Goal: Transaction & Acquisition: Purchase product/service

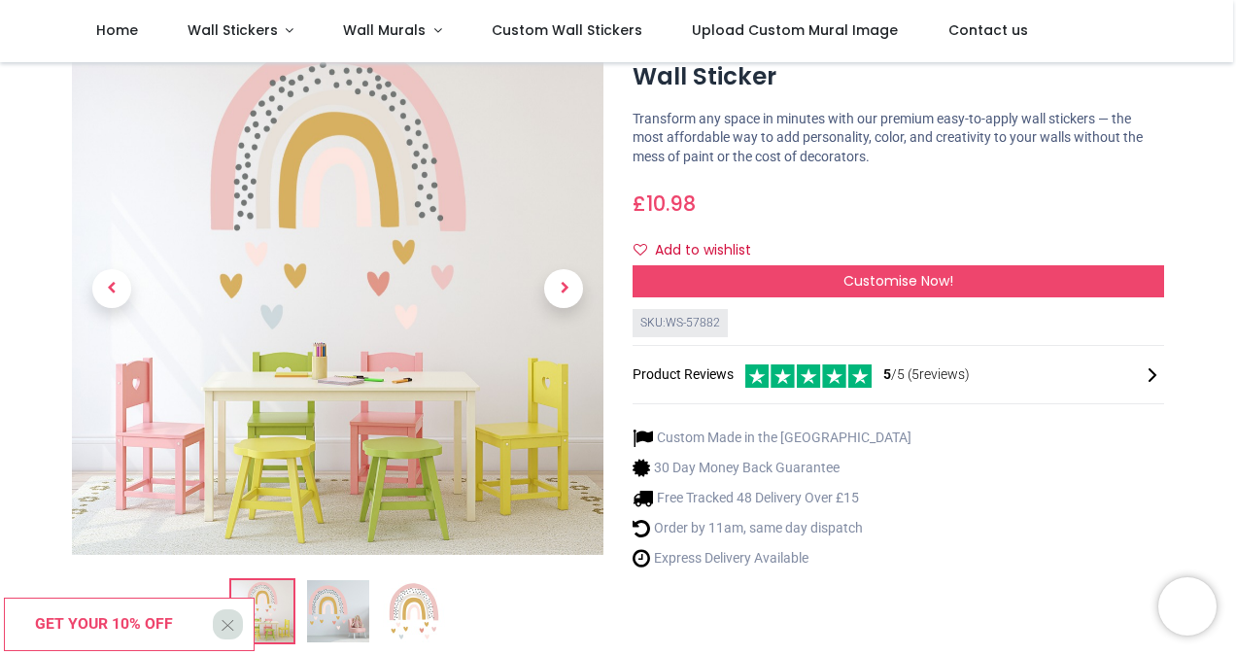
scroll to position [97, 0]
click at [563, 293] on span "Next" at bounding box center [563, 288] width 39 height 39
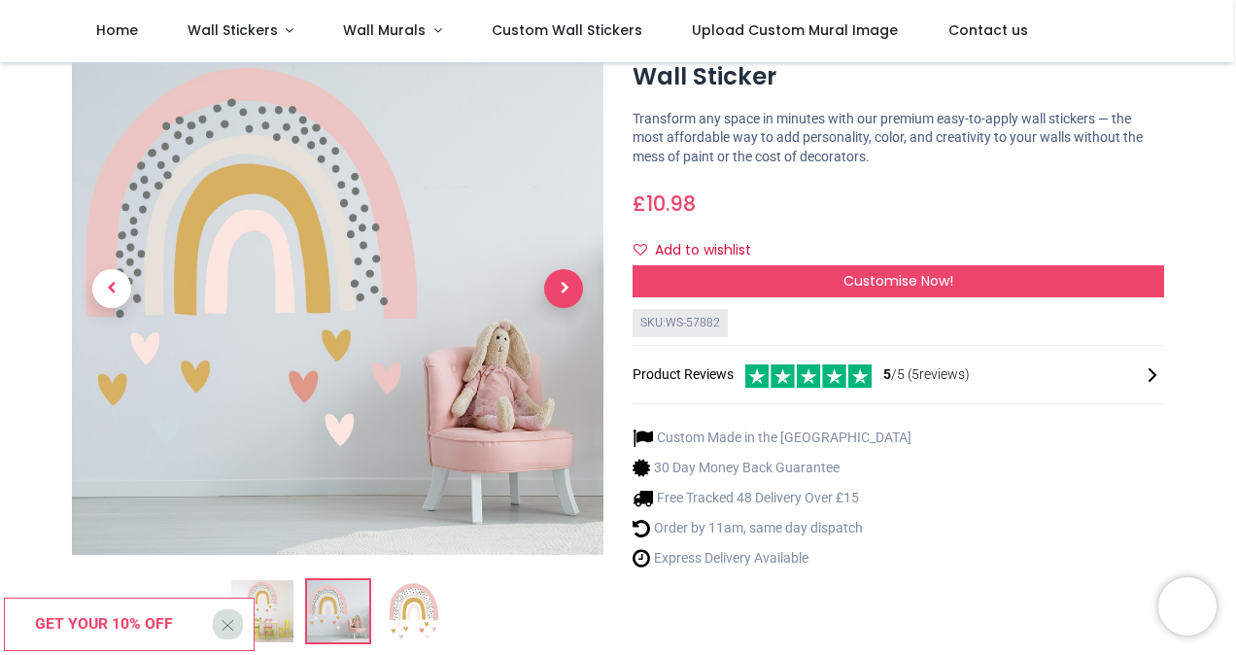
click at [563, 293] on span "Next" at bounding box center [563, 288] width 39 height 39
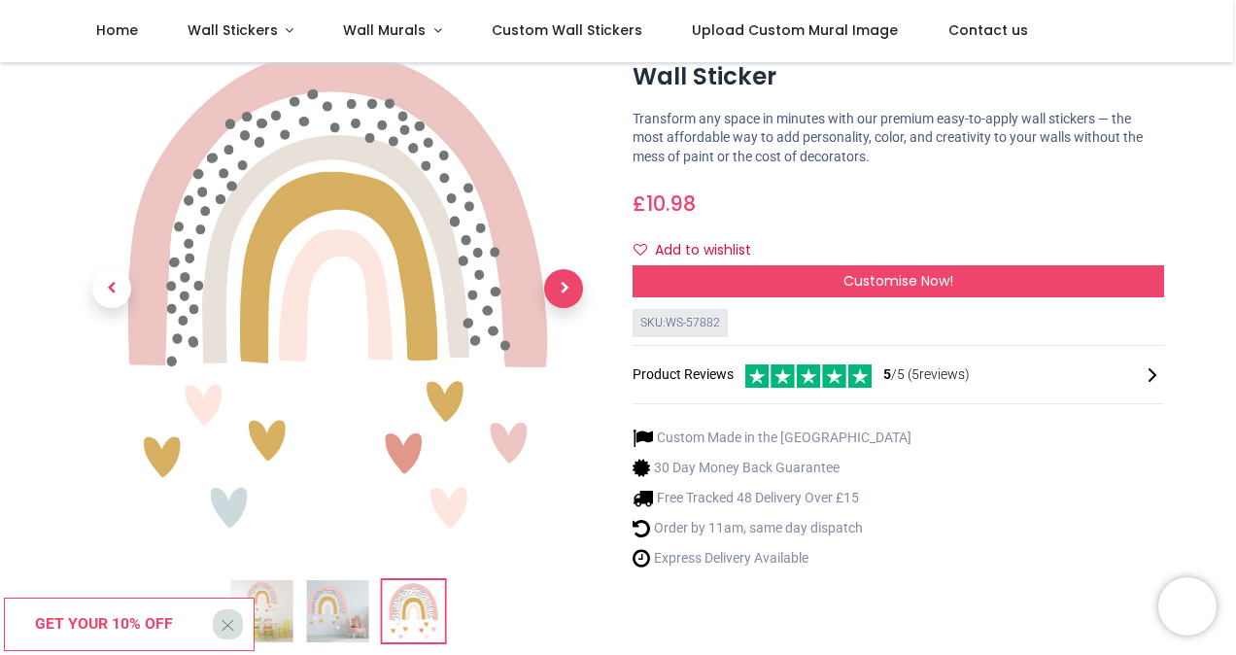
click at [563, 295] on span "Next" at bounding box center [563, 288] width 39 height 39
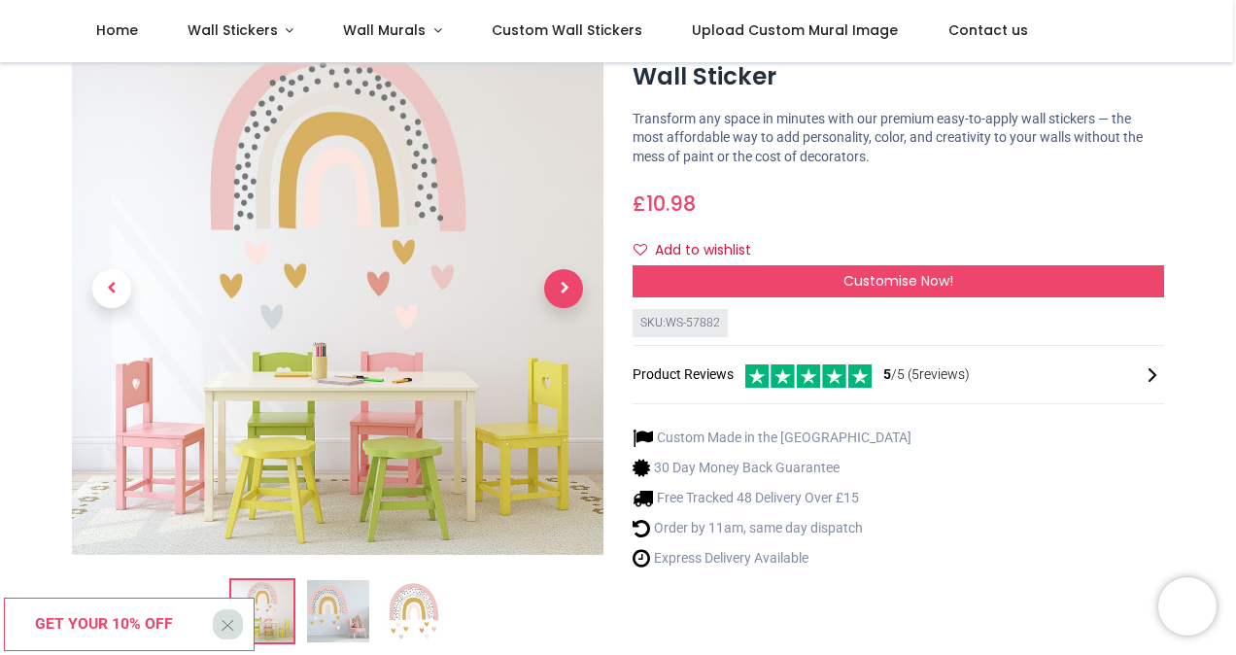
click at [563, 295] on span "Next" at bounding box center [563, 288] width 39 height 39
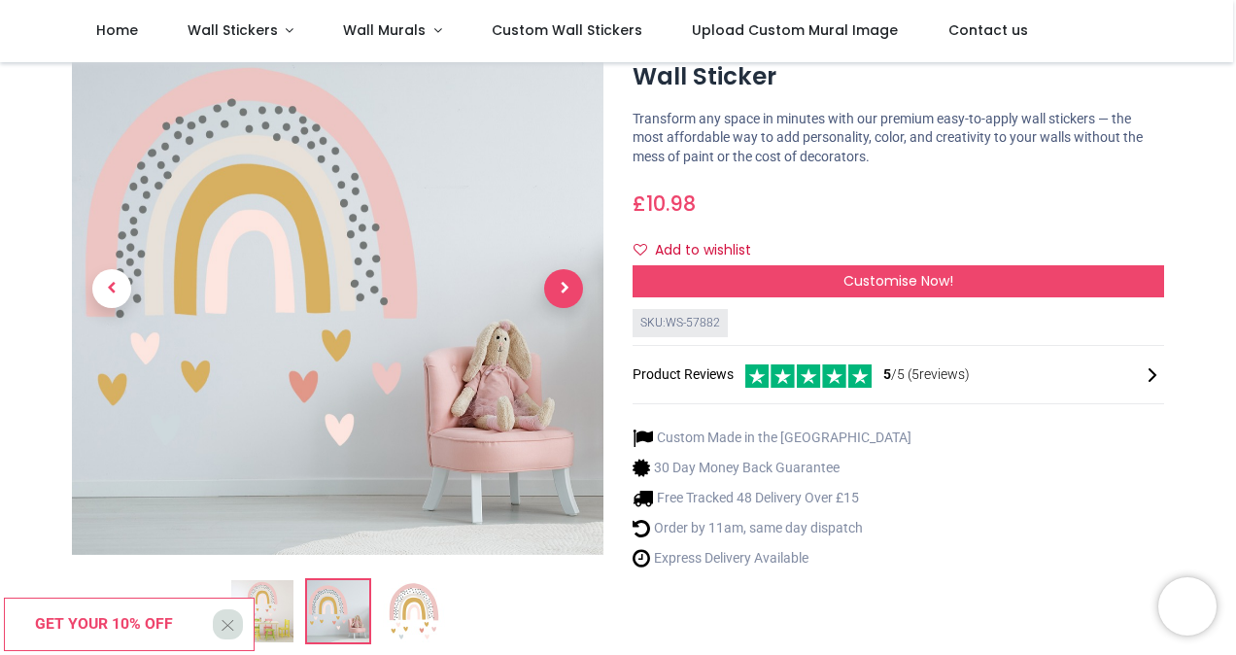
click at [563, 295] on span "Next" at bounding box center [563, 288] width 39 height 39
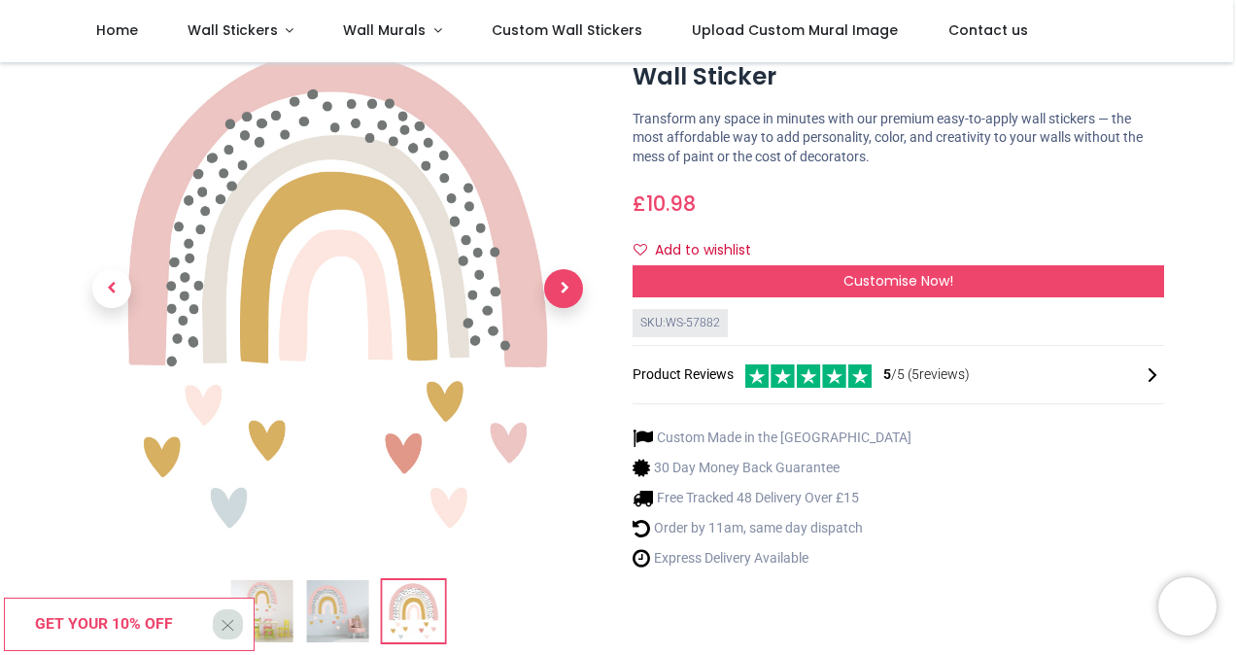
click at [563, 295] on span "Next" at bounding box center [563, 288] width 39 height 39
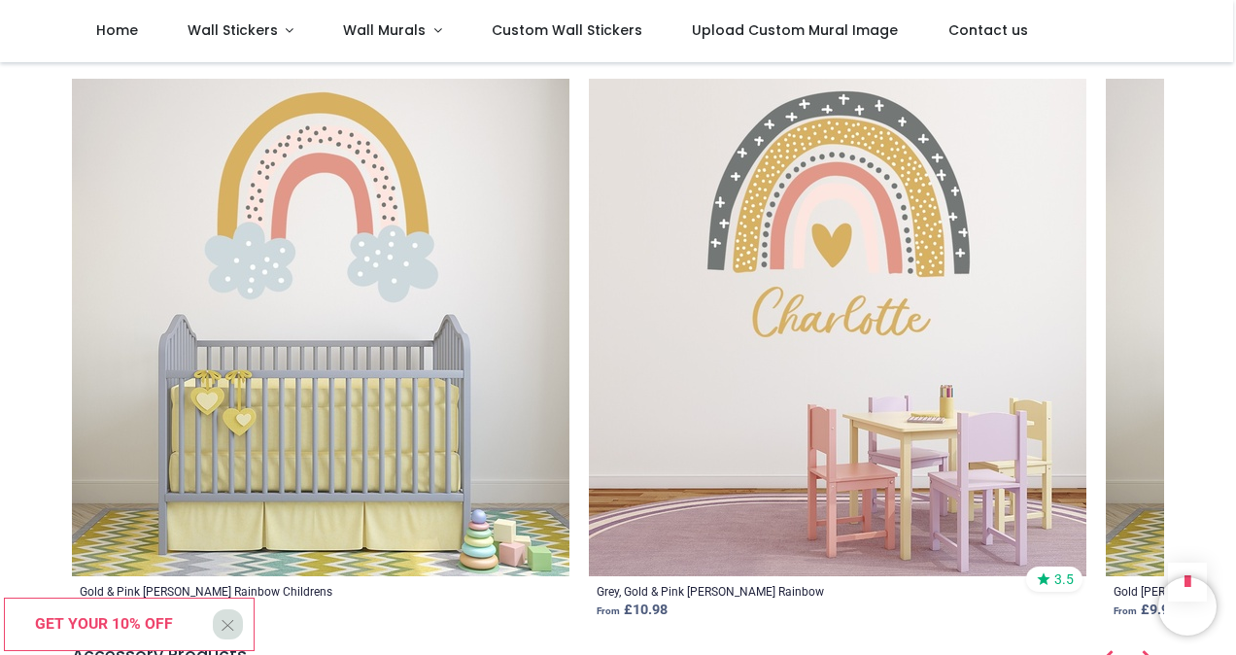
scroll to position [2331, 0]
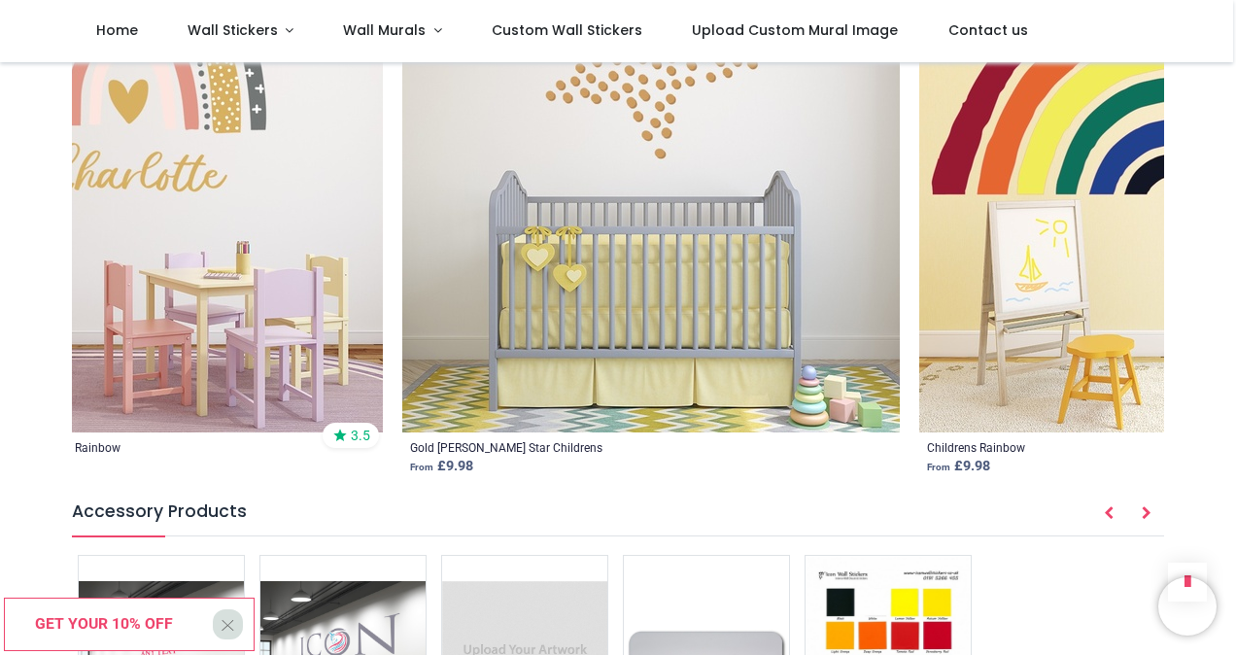
drag, startPoint x: 1018, startPoint y: 309, endPoint x: 552, endPoint y: 307, distance: 466.3
click at [552, 307] on ol "Gold & Pink [PERSON_NAME] Rainbow Childrens From £ 9.98 Grey, Gold & Pink [PERS…" at bounding box center [617, 209] width 1091 height 549
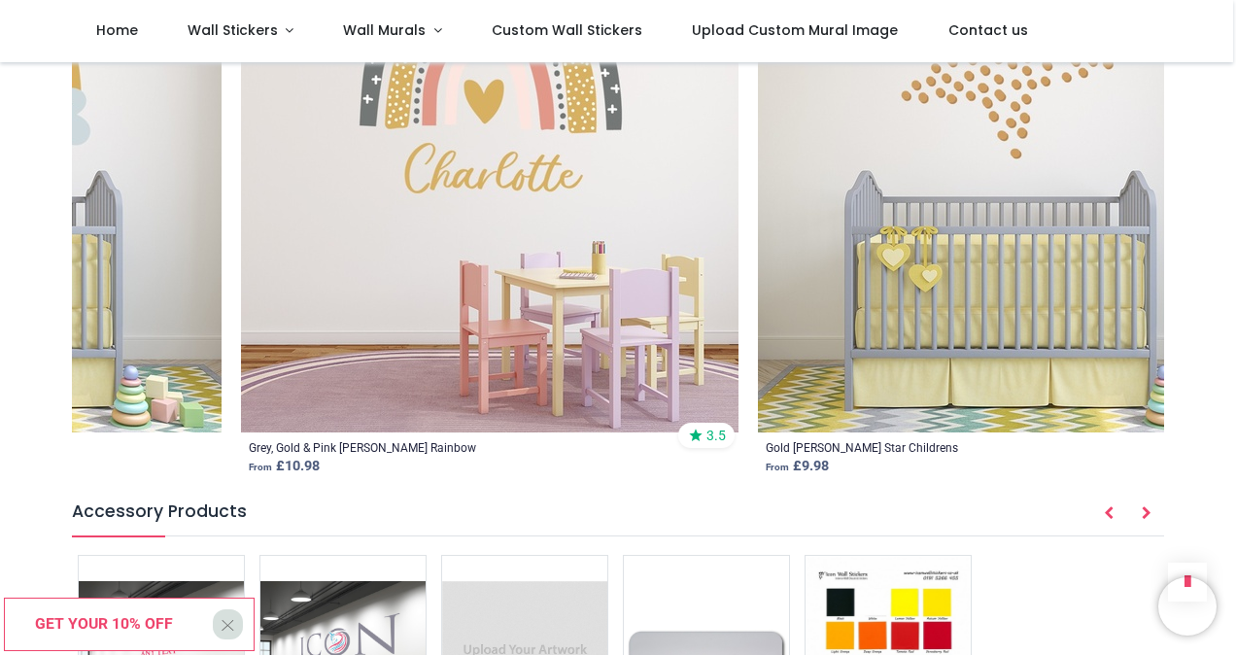
scroll to position [0, 283]
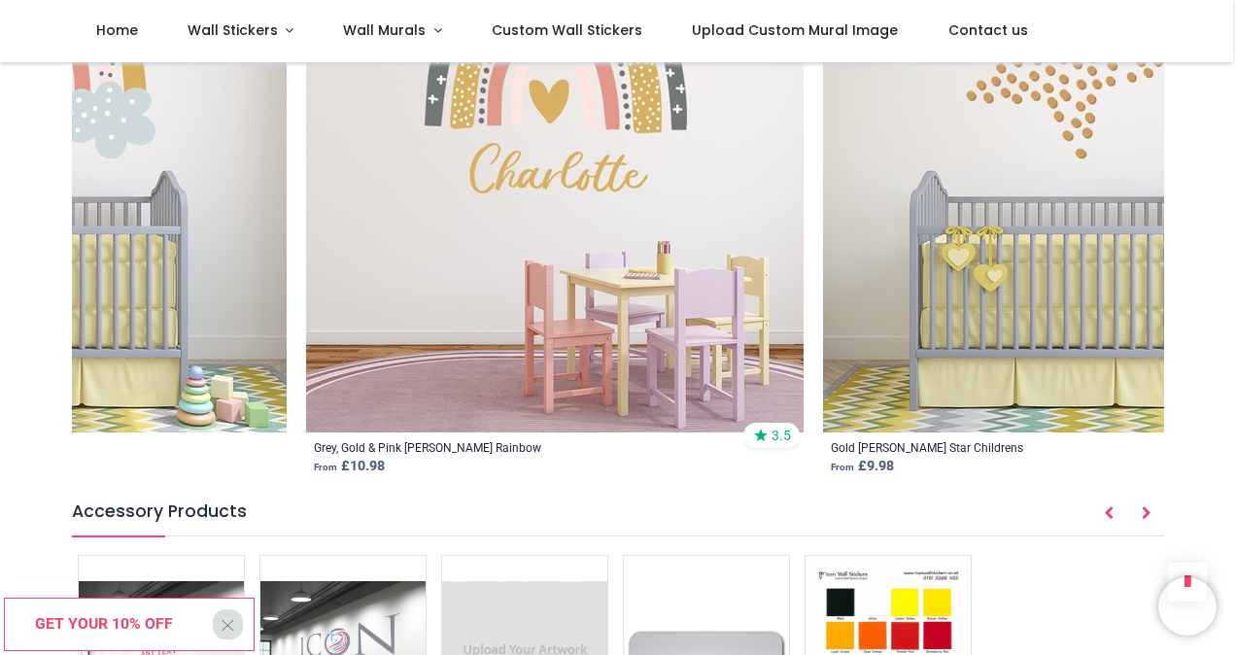
drag, startPoint x: 705, startPoint y: 268, endPoint x: 975, endPoint y: 336, distance: 278.5
click at [986, 342] on img at bounding box center [1071, 183] width 497 height 497
click at [563, 218] on img at bounding box center [554, 183] width 497 height 497
click at [404, 440] on div "Grey, Gold & Pink [PERSON_NAME] Rainbow" at bounding box center [427, 448] width 227 height 17
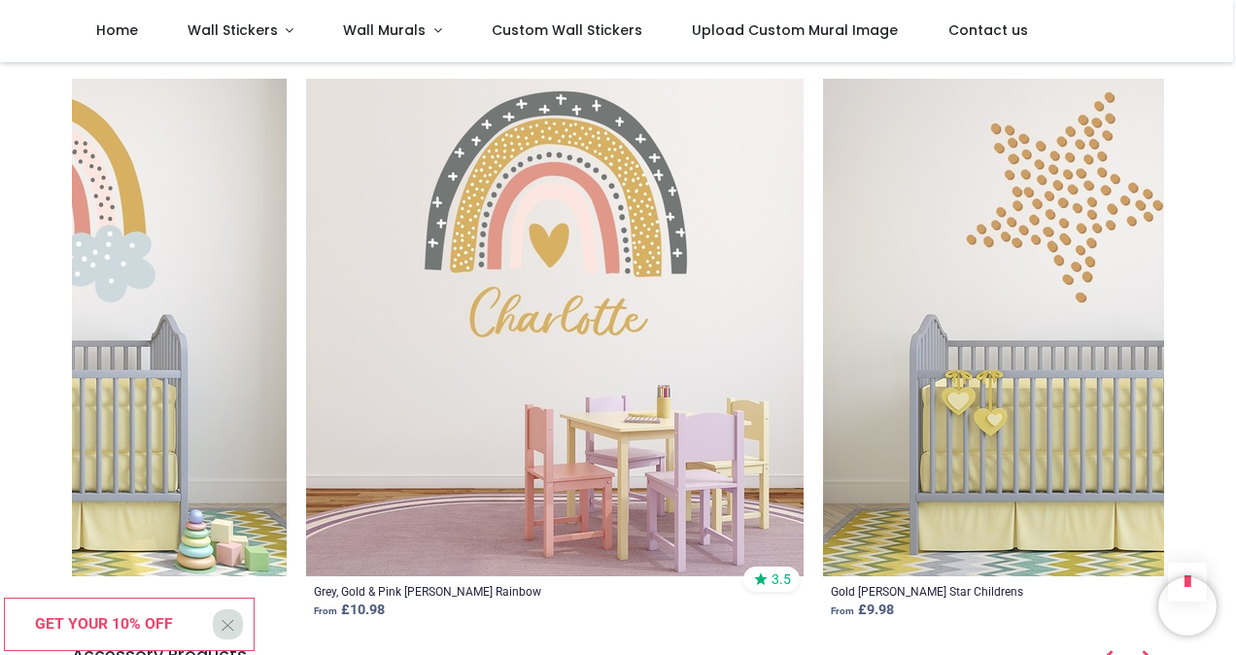
scroll to position [2331, 0]
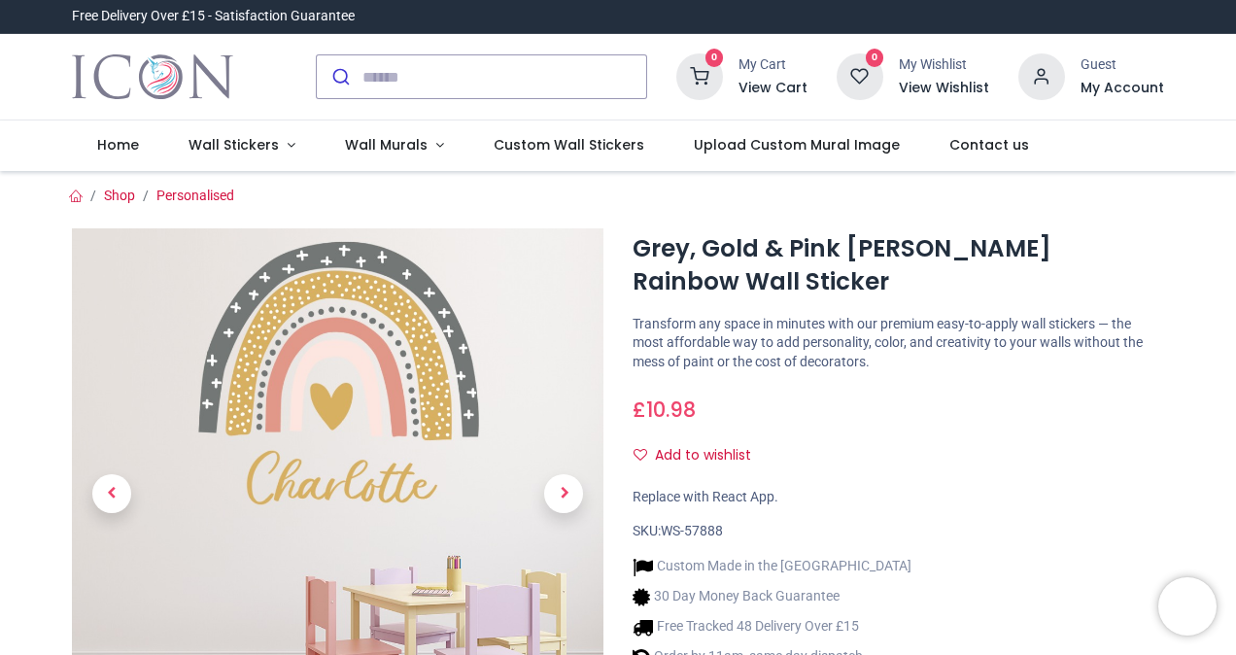
scroll to position [389, 0]
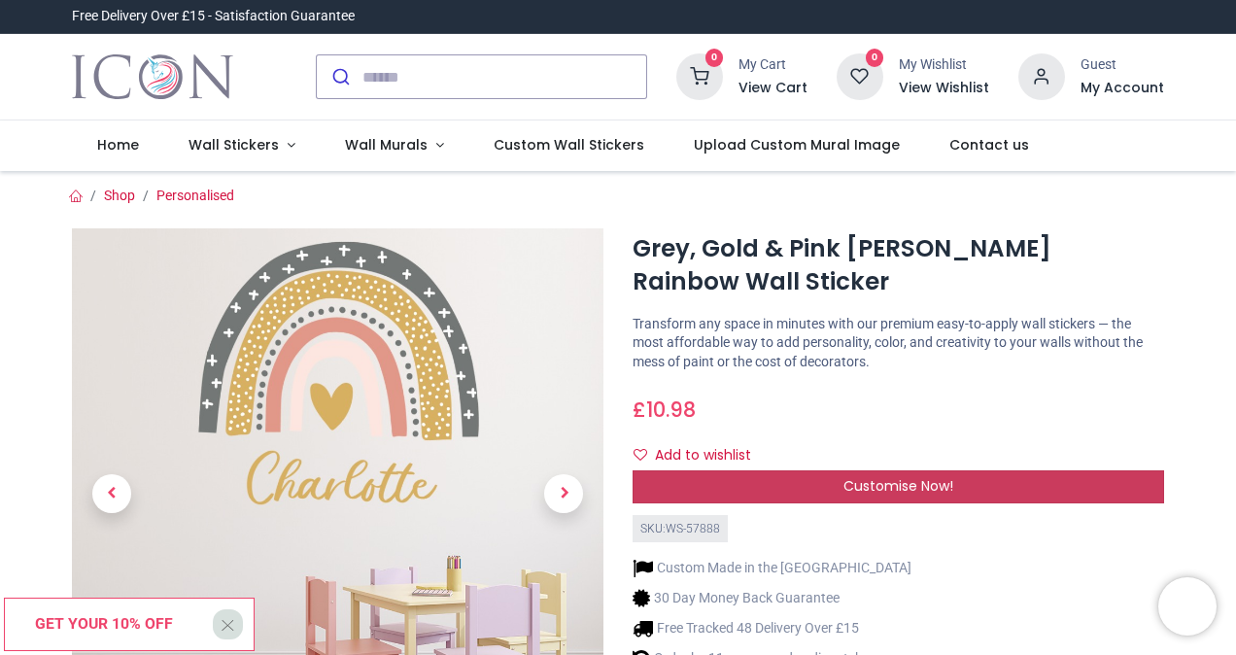
click at [923, 487] on span "Customise Now!" at bounding box center [898, 485] width 110 height 19
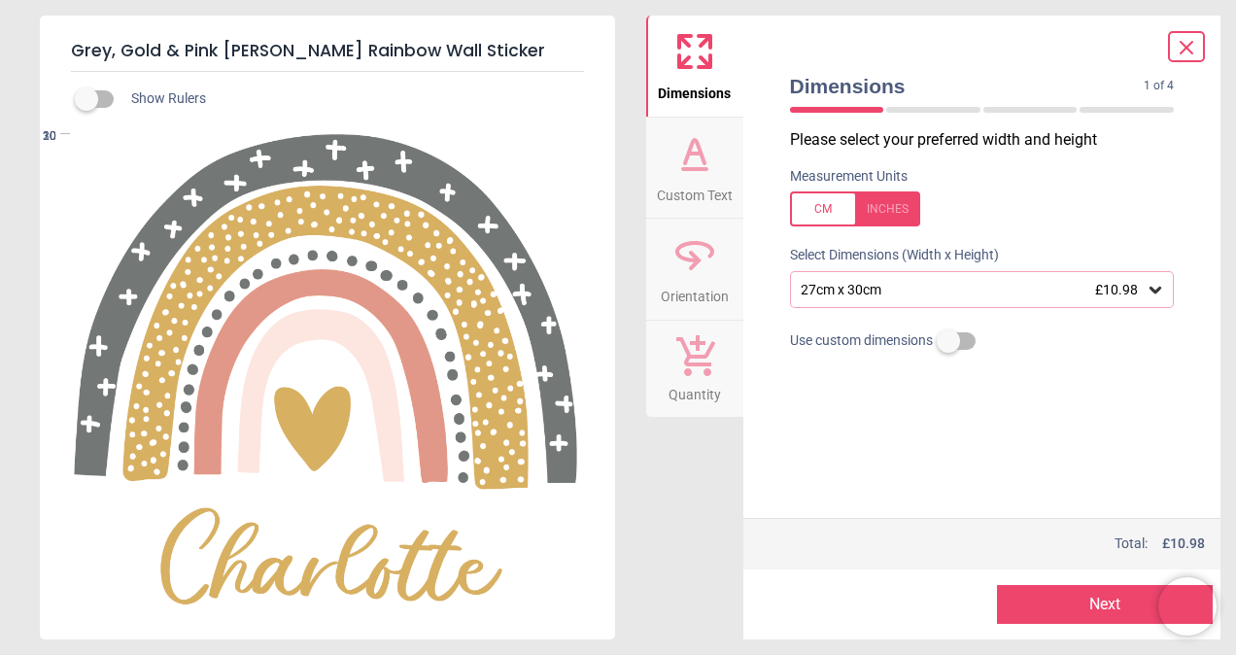
click at [86, 99] on label at bounding box center [86, 99] width 0 height 0
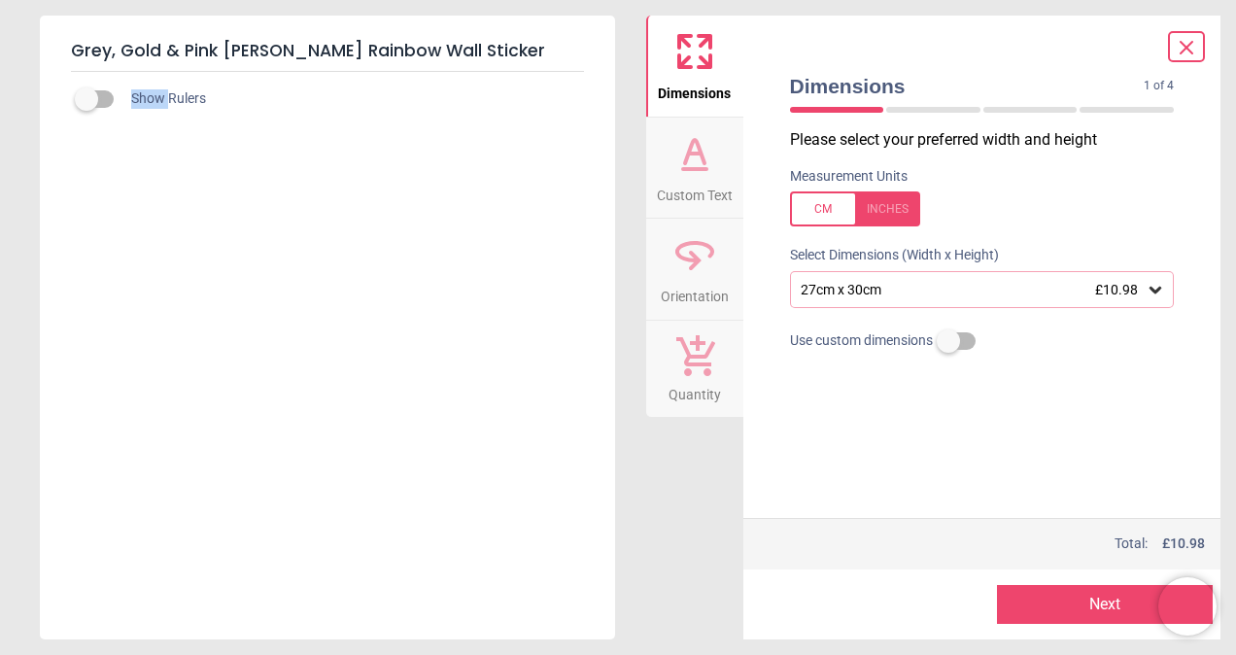
click at [115, 102] on div "Show Rulers" at bounding box center [350, 98] width 528 height 23
drag, startPoint x: 115, startPoint y: 102, endPoint x: 101, endPoint y: 101, distance: 13.6
click at [86, 99] on label at bounding box center [86, 99] width 0 height 0
click at [117, 126] on div "cm 0 10 20 27 0 10 20 30" at bounding box center [325, 326] width 571 height 400
click at [697, 165] on icon at bounding box center [694, 153] width 47 height 47
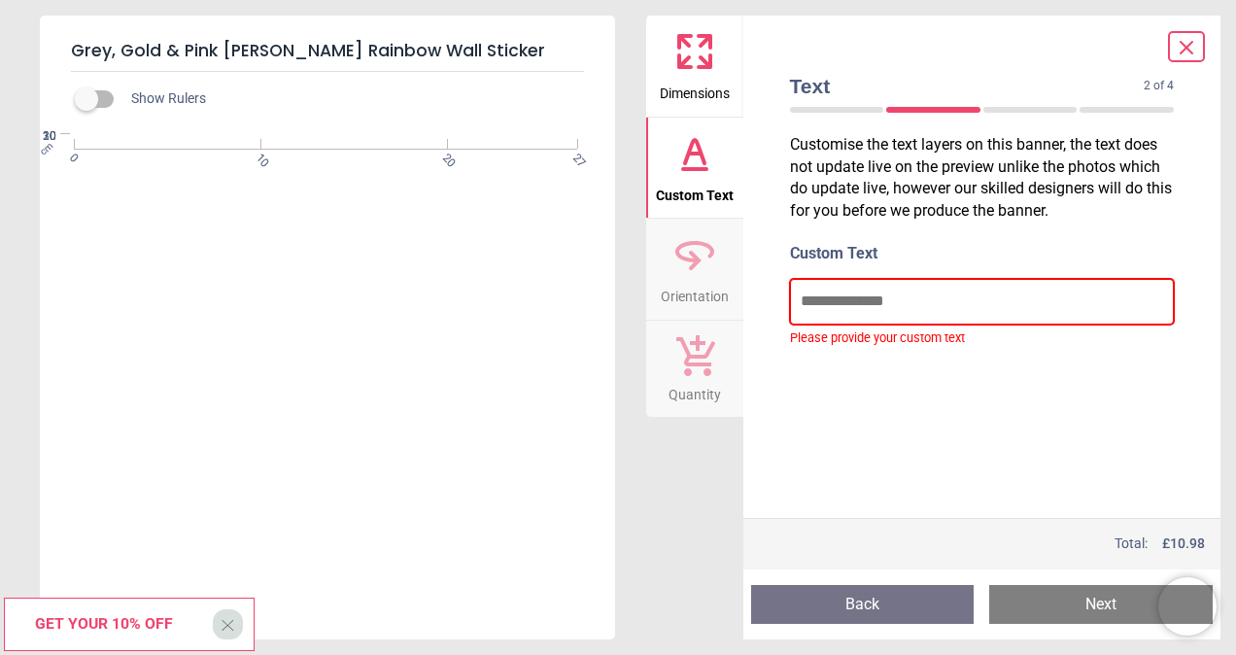
click at [890, 299] on input "text" at bounding box center [982, 301] width 385 height 45
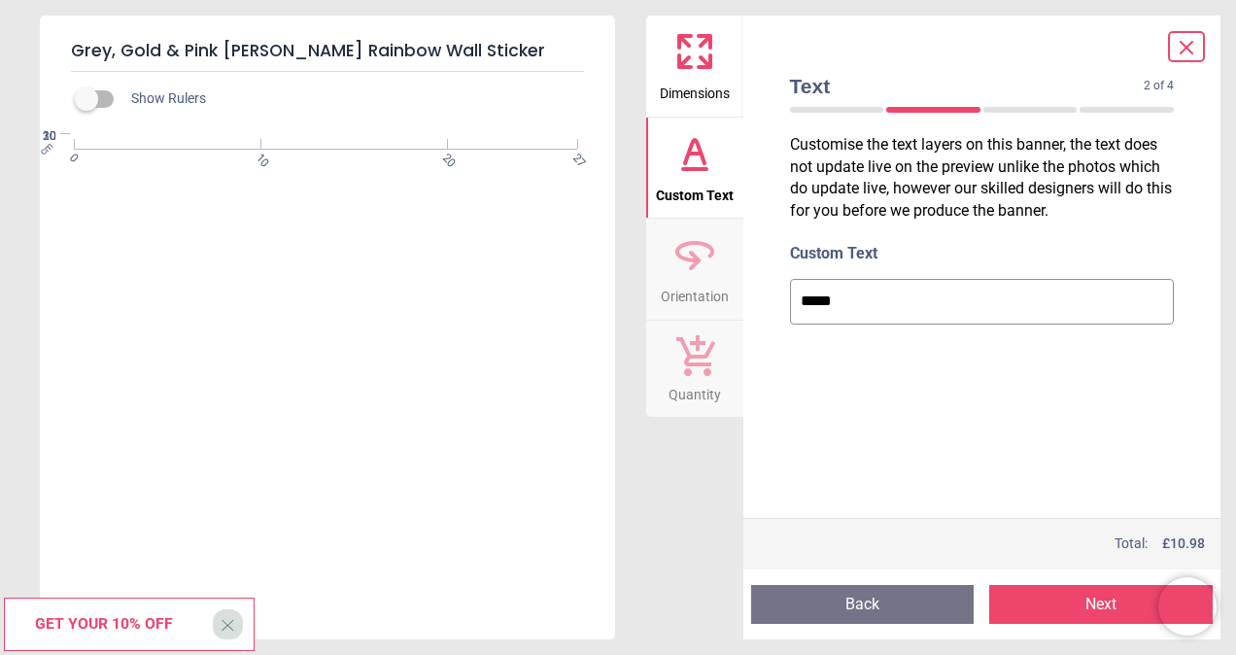
click at [991, 296] on input "*****" at bounding box center [982, 301] width 385 height 45
type input "*****"
click at [711, 272] on icon at bounding box center [694, 254] width 47 height 47
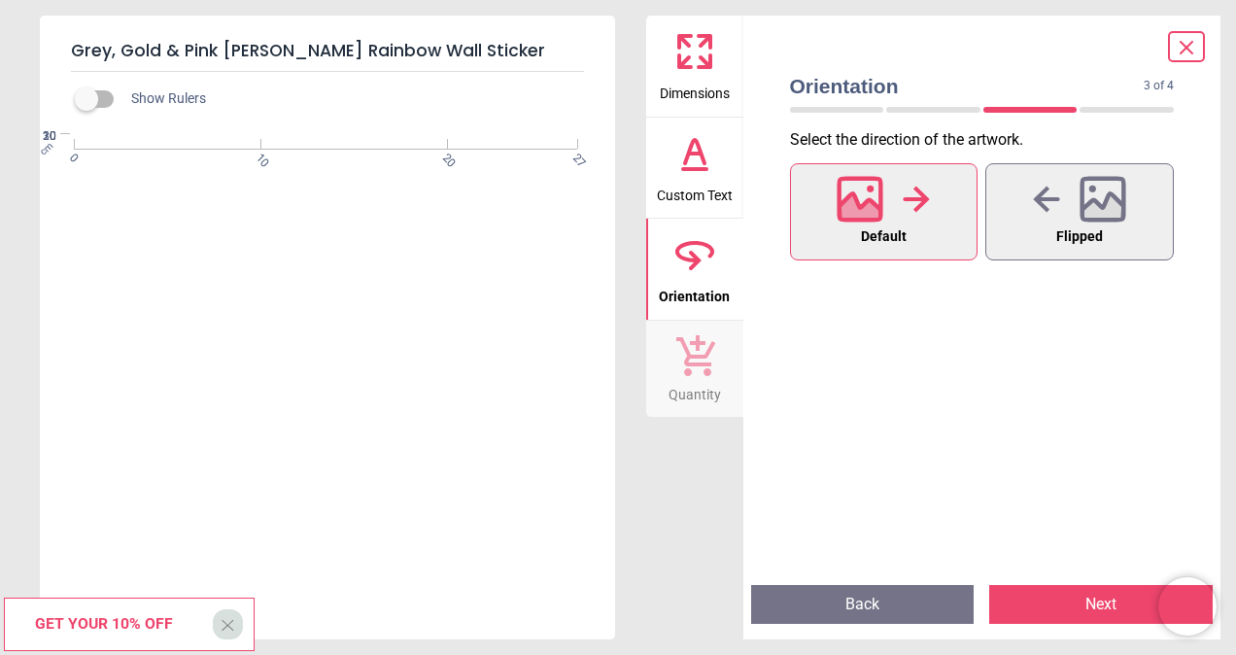
click at [707, 358] on icon at bounding box center [694, 354] width 41 height 43
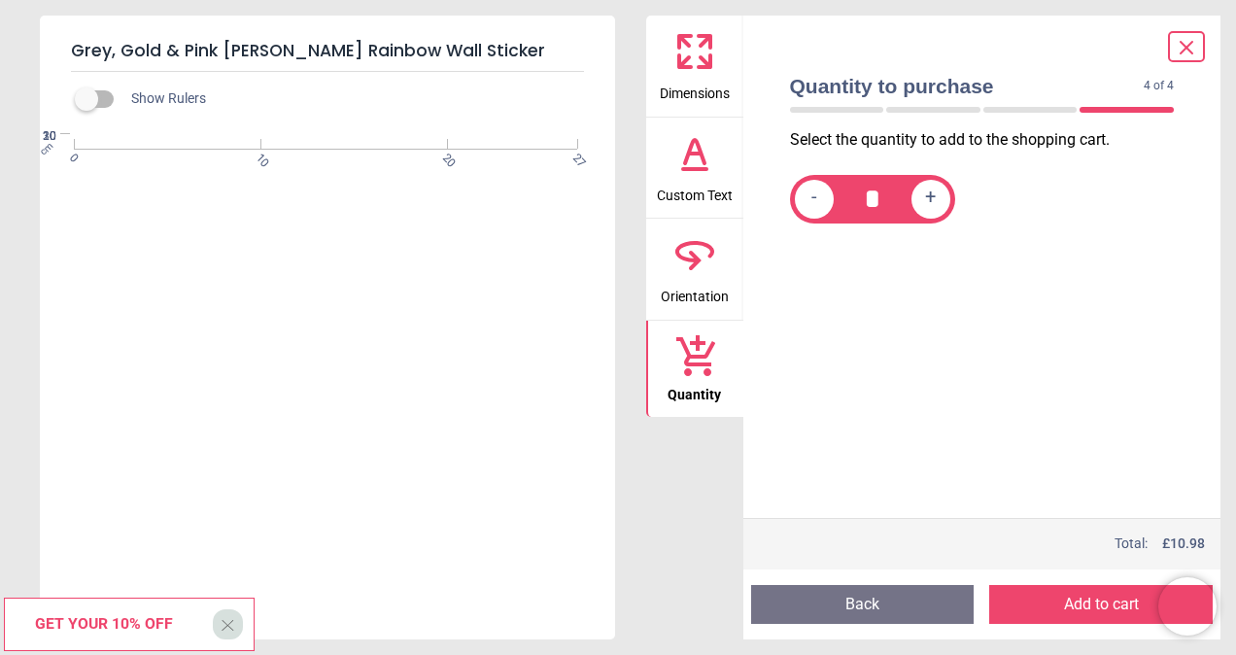
click at [690, 276] on icon at bounding box center [694, 254] width 47 height 47
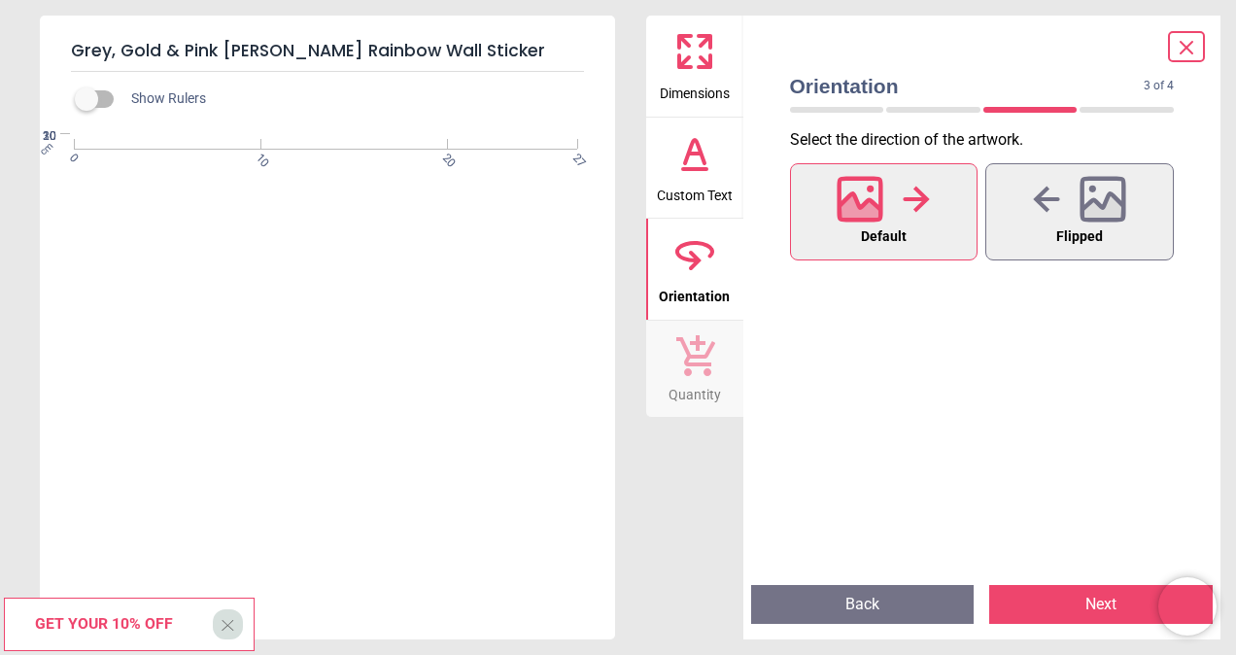
click at [717, 145] on icon at bounding box center [694, 153] width 47 height 47
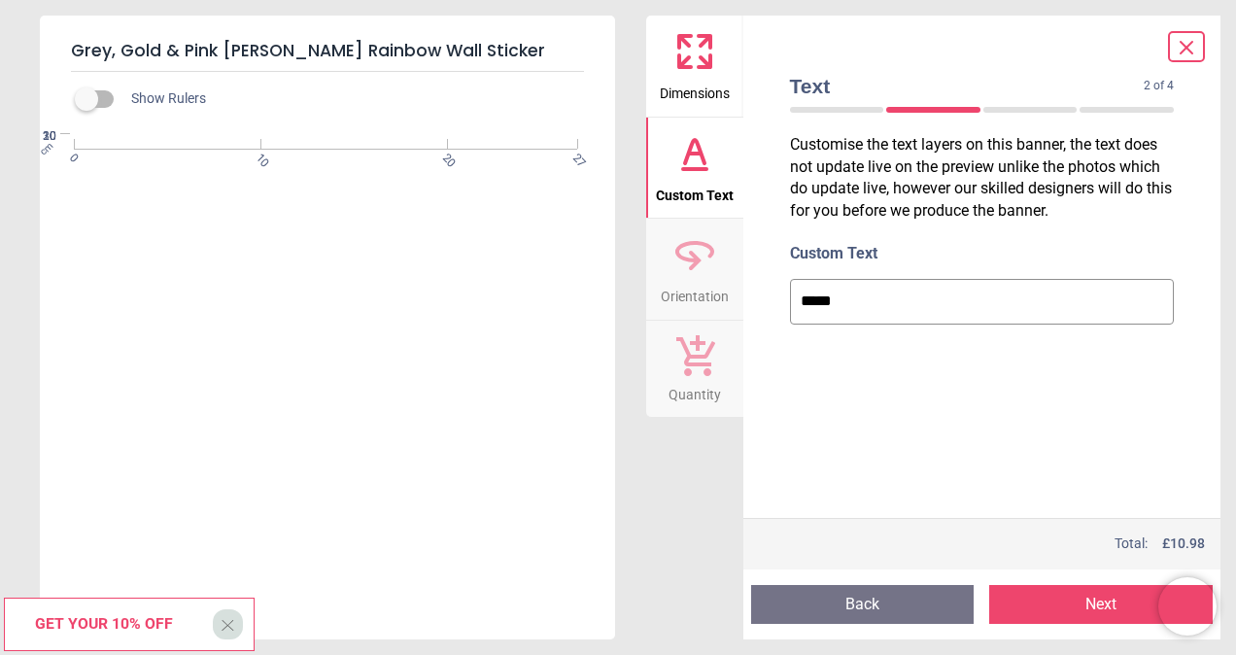
click at [724, 62] on button "Dimensions" at bounding box center [694, 66] width 97 height 101
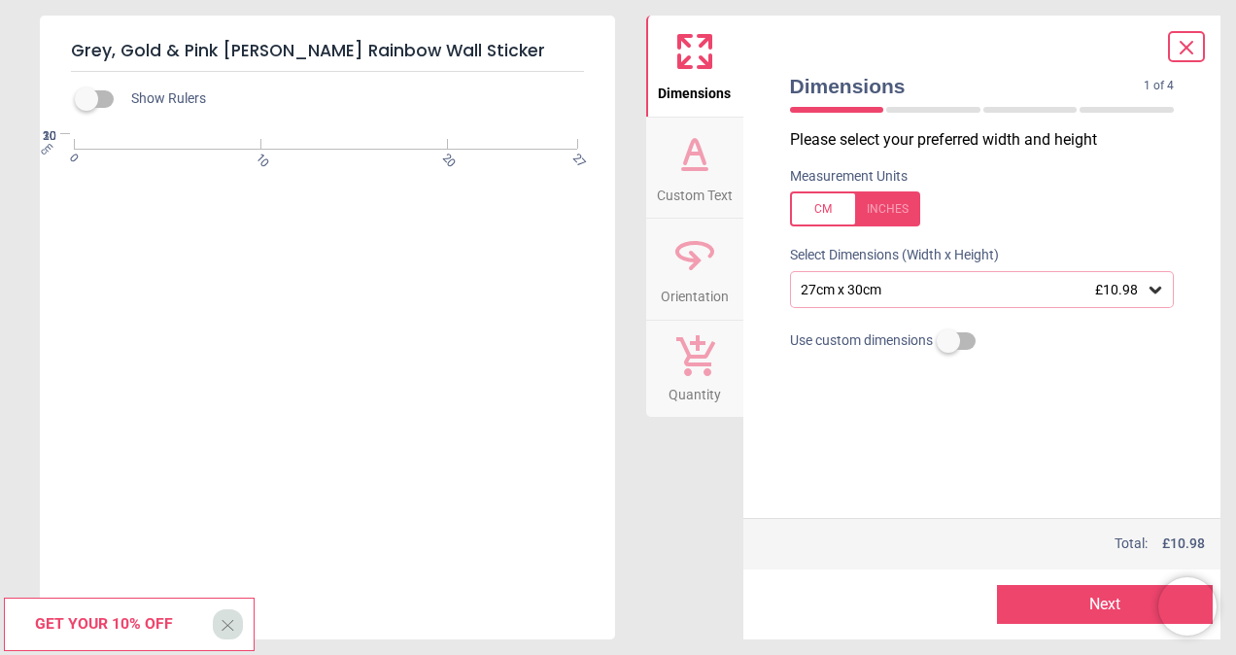
click at [975, 290] on div "27cm x 30cm £10.98" at bounding box center [972, 290] width 348 height 17
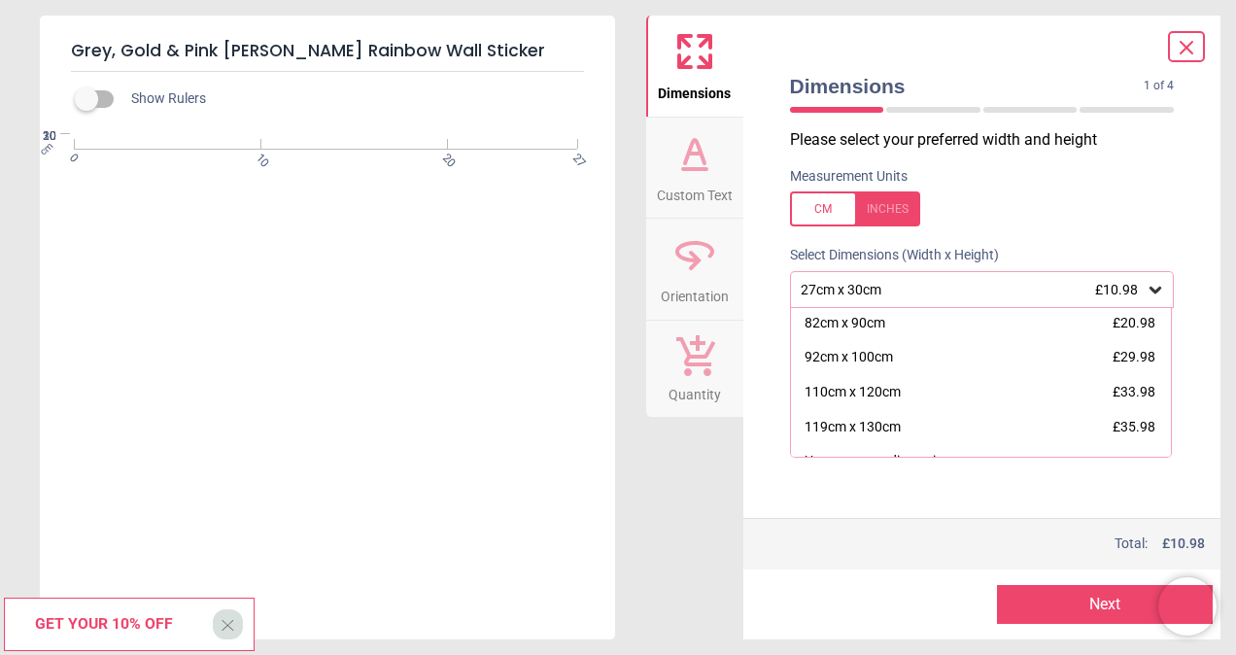
scroll to position [231, 0]
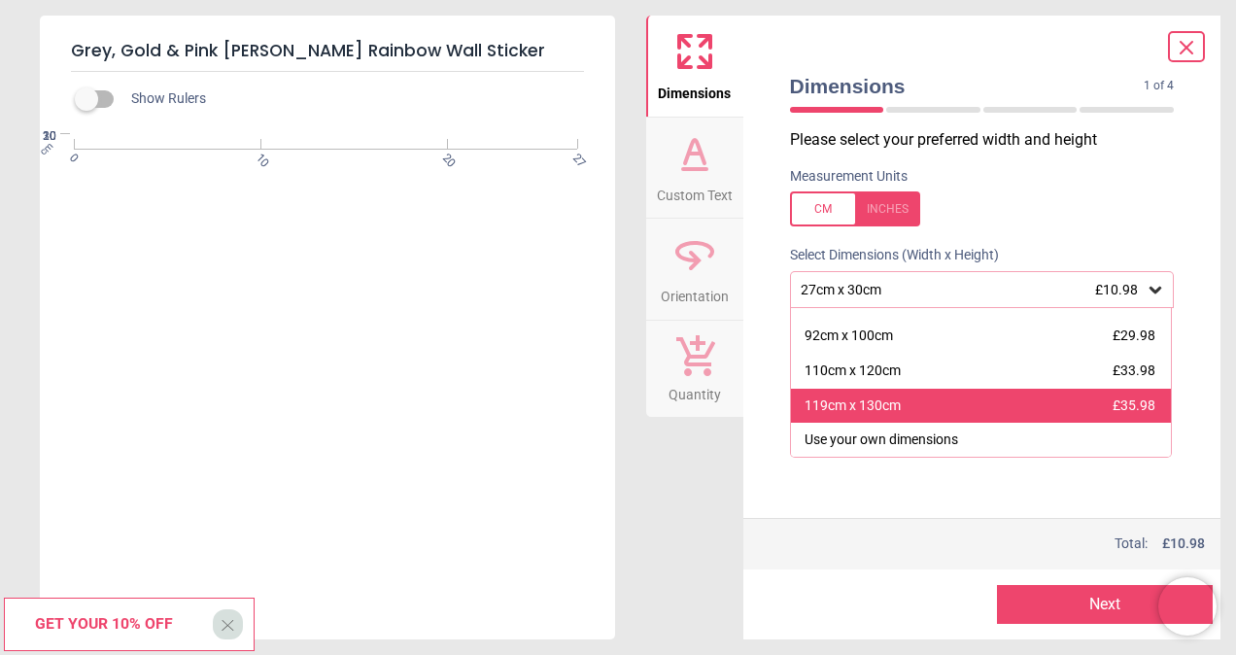
click at [985, 401] on div "119cm x 130cm £35.98" at bounding box center [981, 406] width 381 height 35
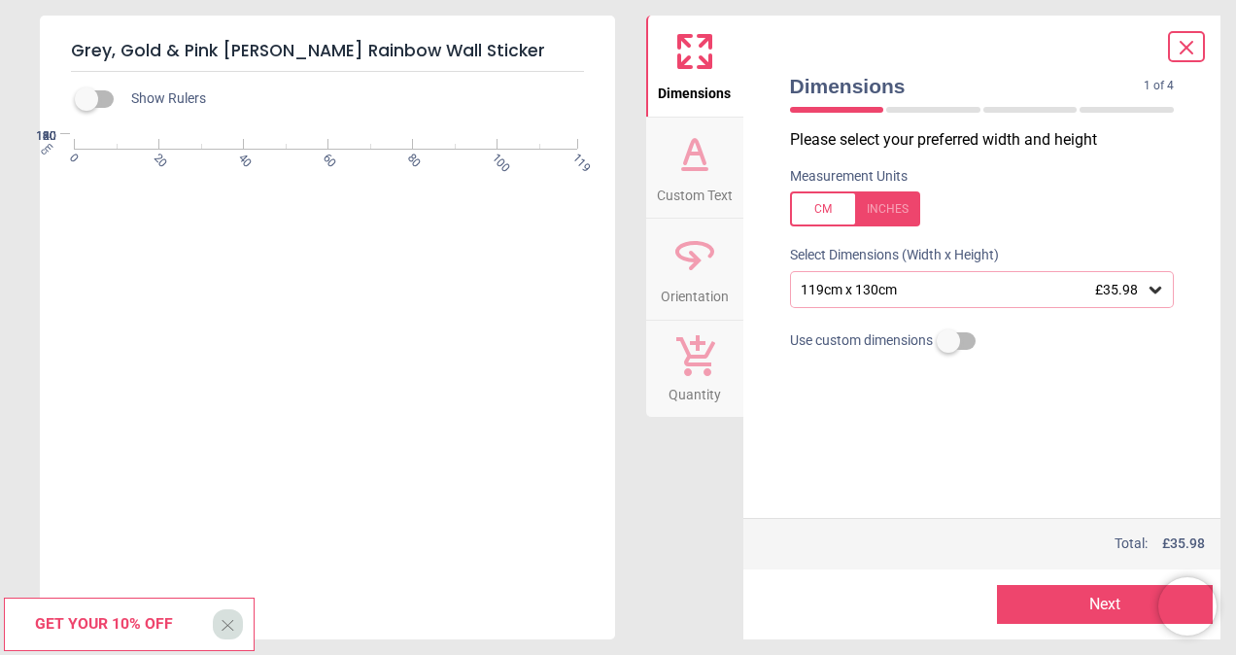
click at [975, 292] on div "119cm x 130cm £35.98" at bounding box center [972, 290] width 348 height 17
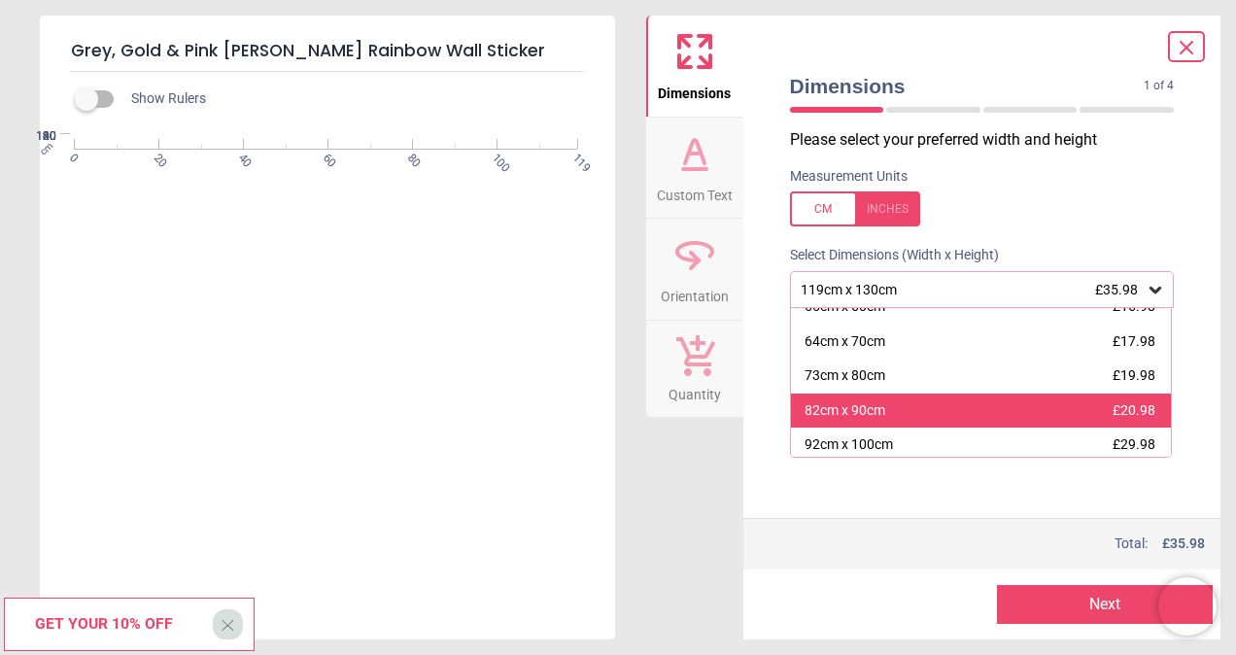
scroll to position [196, 0]
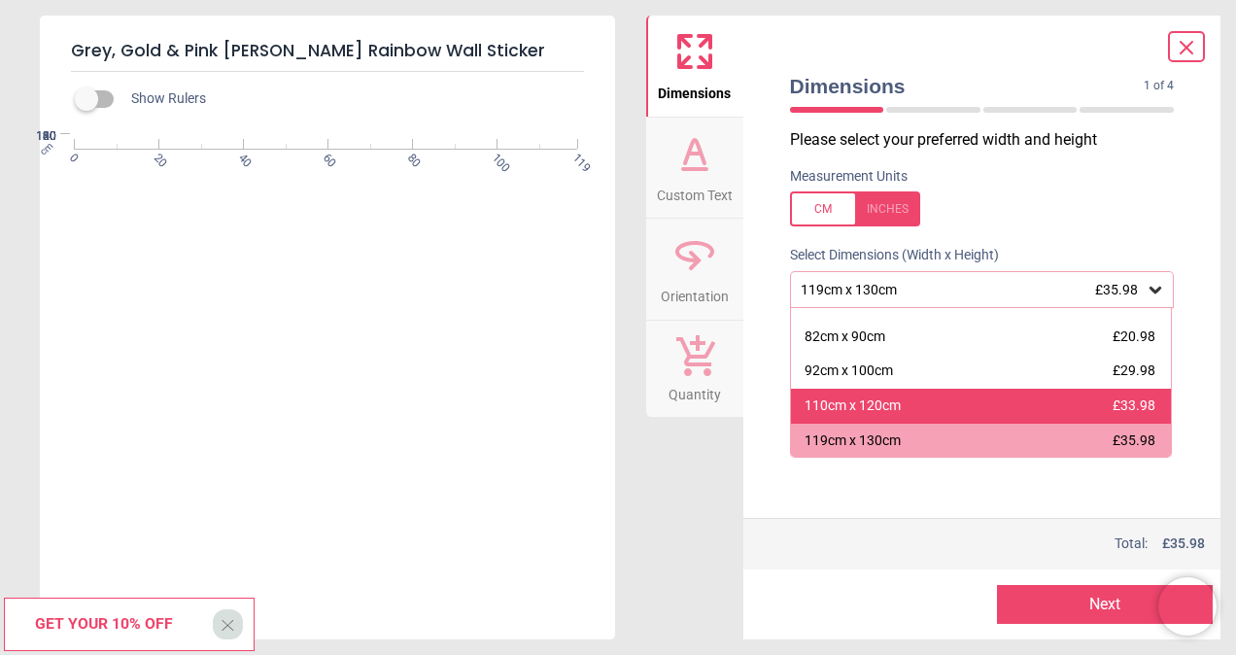
click at [946, 405] on div "110cm x 120cm £33.98" at bounding box center [981, 406] width 381 height 35
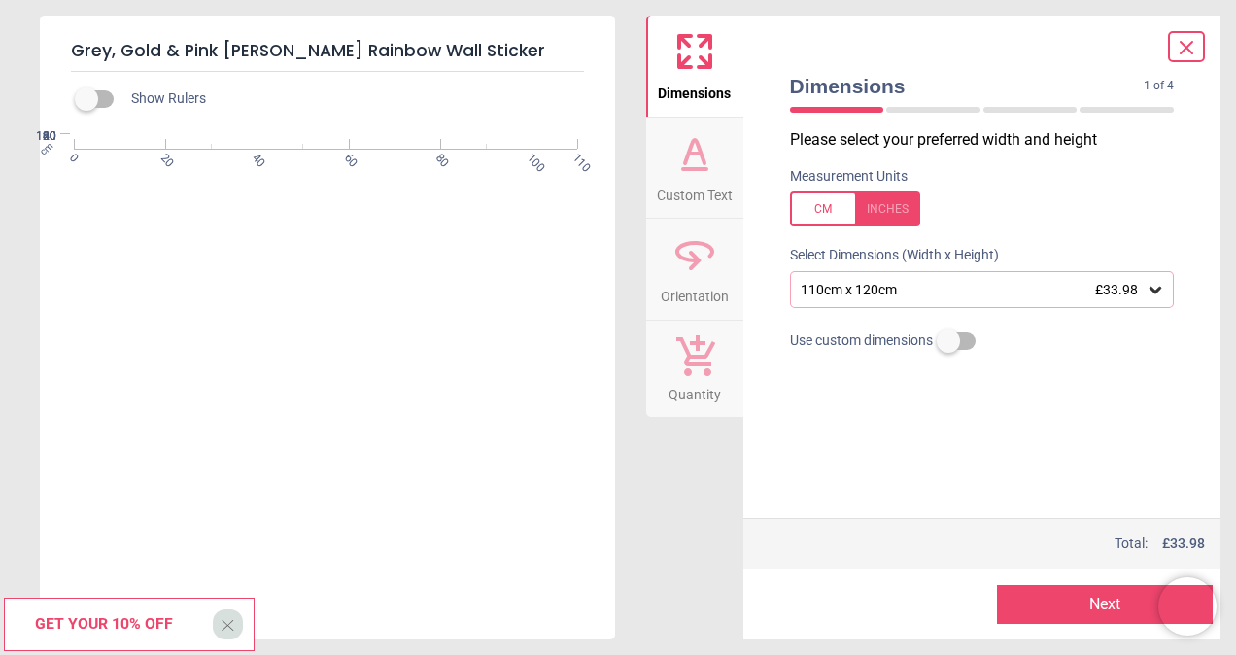
click at [1193, 54] on icon at bounding box center [1185, 47] width 23 height 23
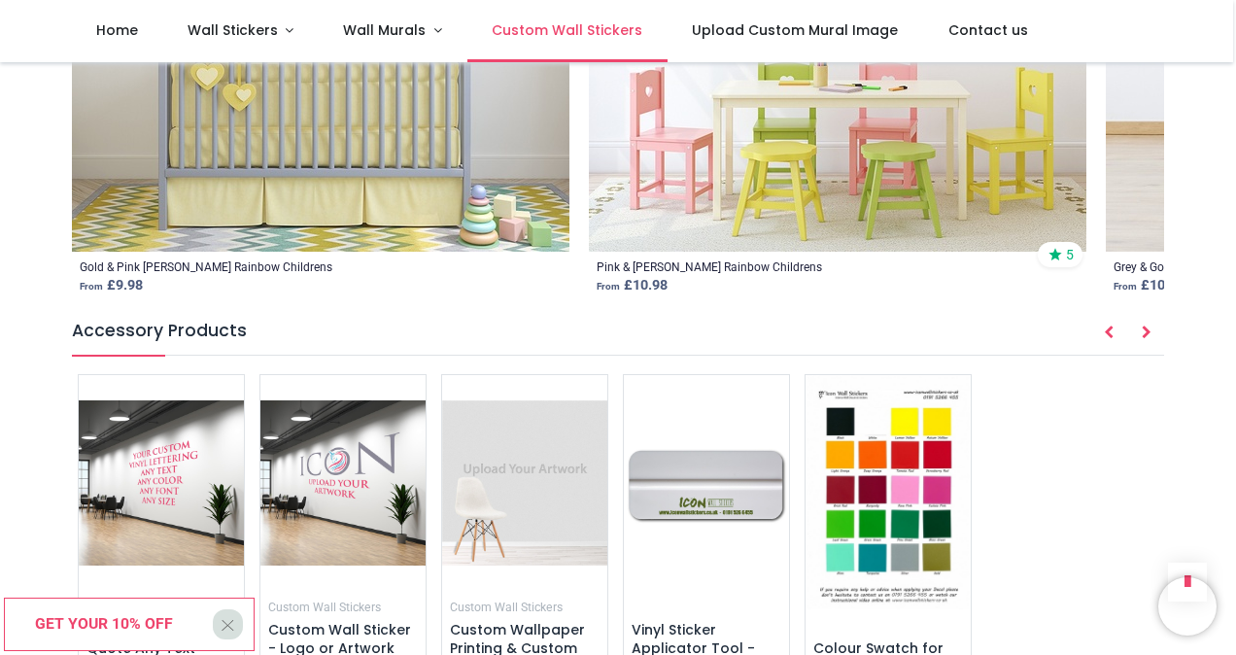
scroll to position [2058, 0]
